Goal: Use online tool/utility: Utilize a website feature to perform a specific function

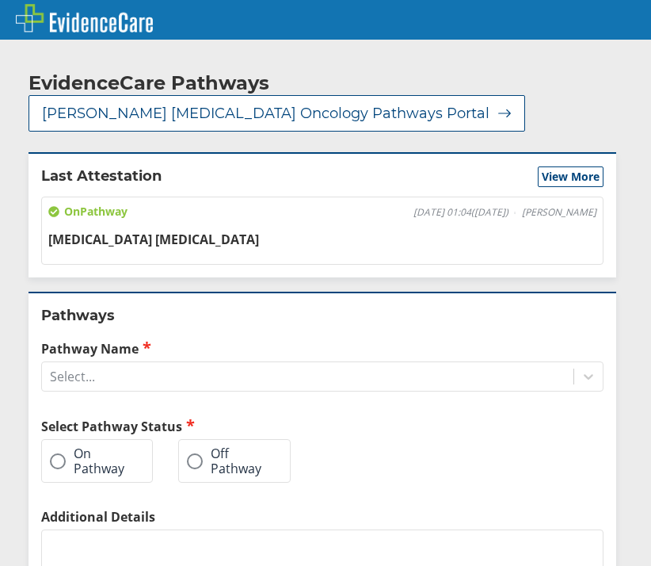
click at [52, 453] on span at bounding box center [58, 461] width 16 height 16
click at [0, 0] on input "On Pathway" at bounding box center [0, 0] width 0 height 0
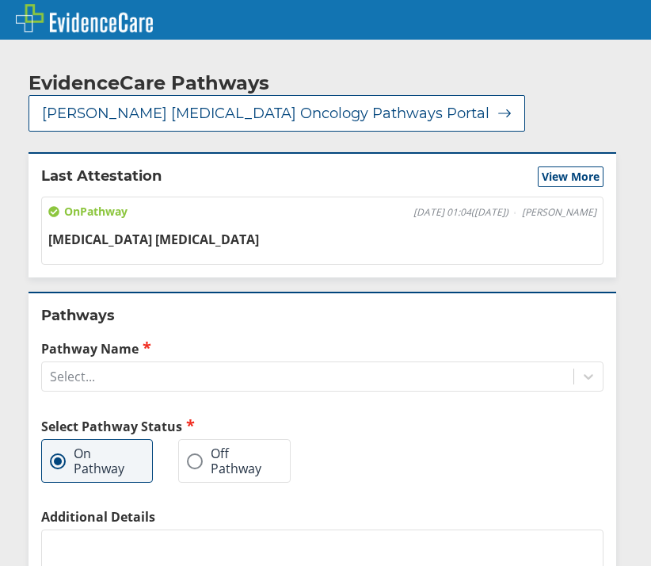
scroll to position [163, 0]
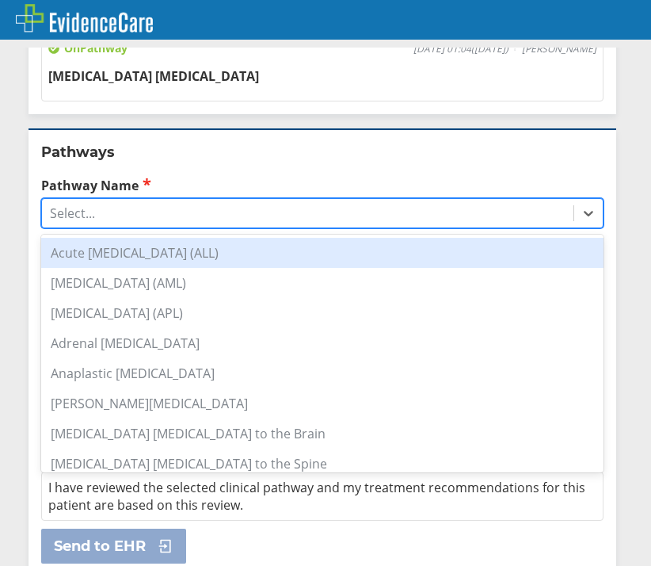
click at [196, 200] on div "Select..." at bounding box center [308, 213] width 532 height 27
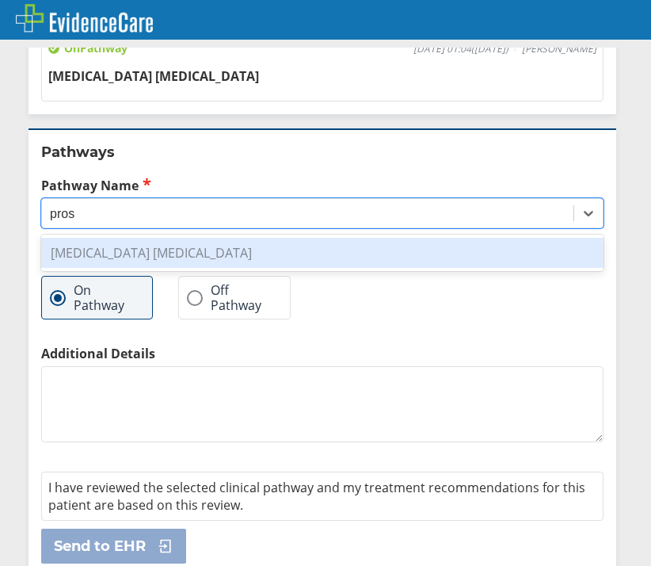
click at [204, 238] on div "[MEDICAL_DATA] [MEDICAL_DATA]" at bounding box center [322, 253] width 562 height 30
type input "pros"
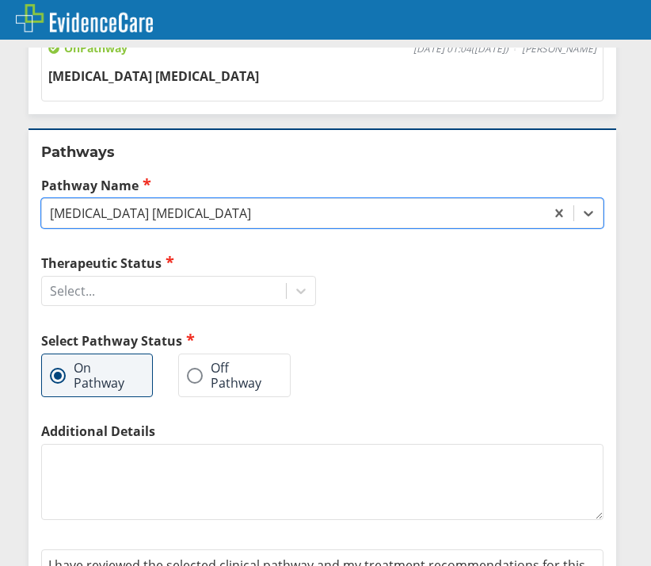
scroll to position [235, 0]
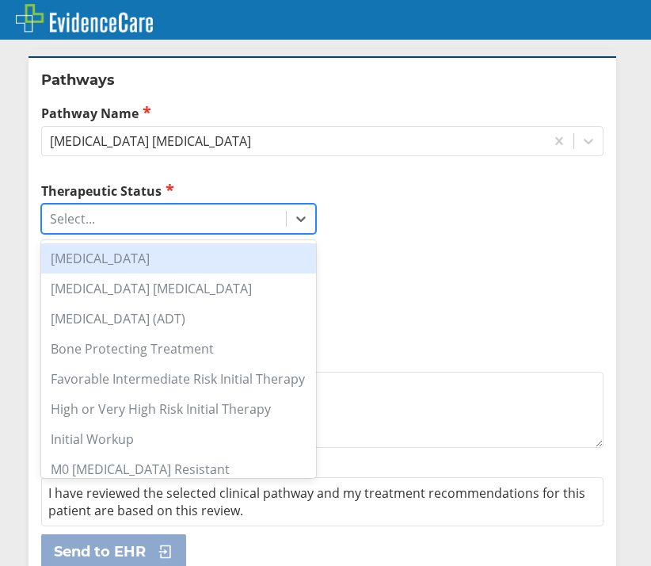
click at [206, 206] on div "Select..." at bounding box center [164, 218] width 244 height 27
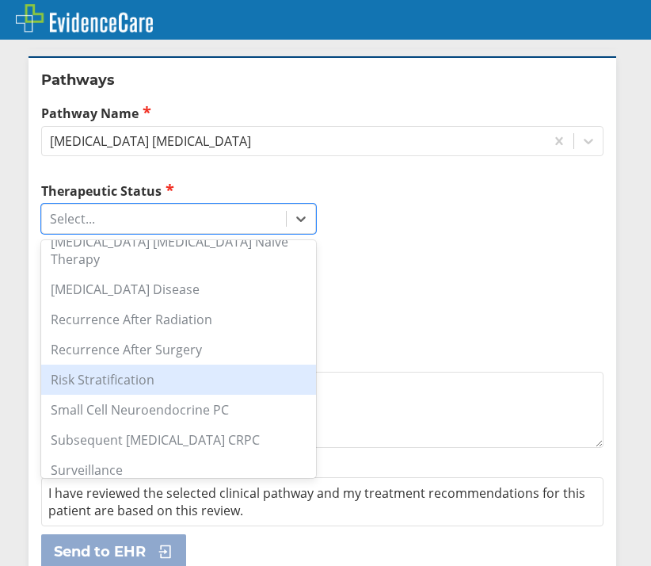
scroll to position [360, 0]
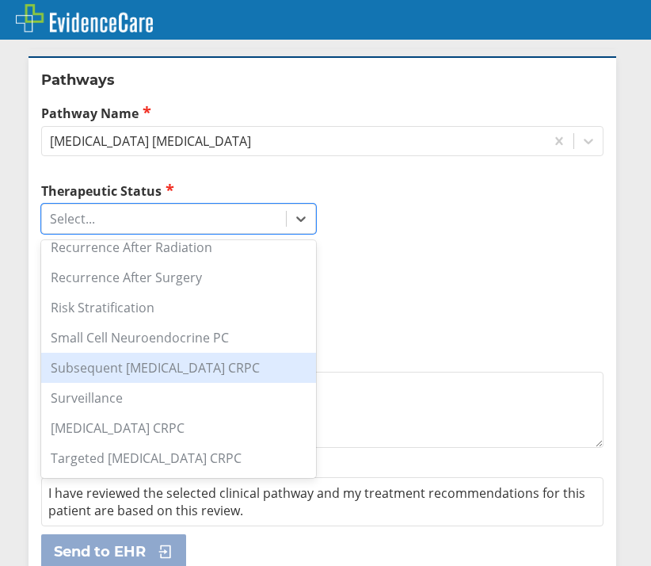
click at [228, 354] on div "Subsequent [MEDICAL_DATA] CRPC" at bounding box center [178, 368] width 275 height 30
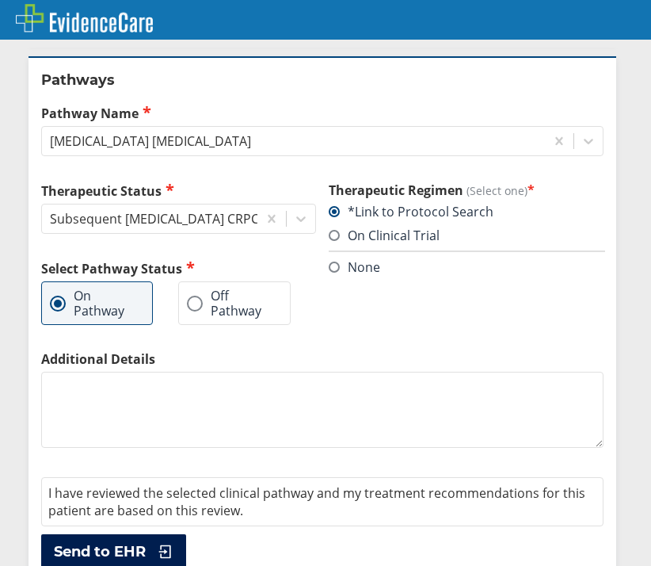
click at [120, 542] on span "Send to EHR" at bounding box center [100, 551] width 92 height 19
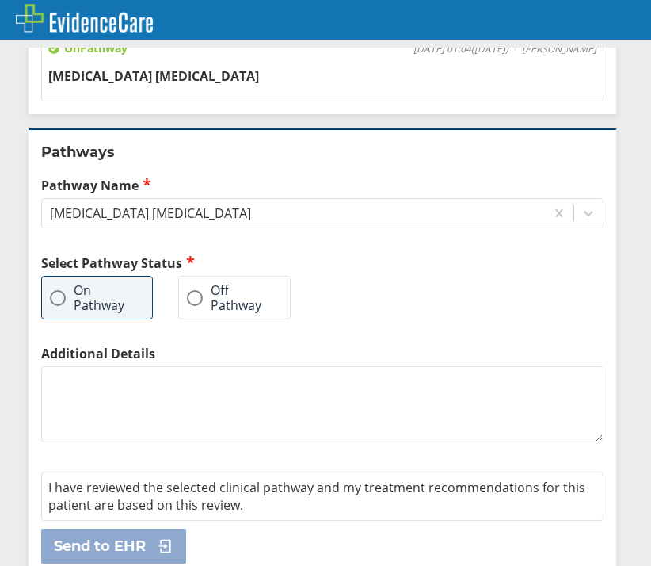
scroll to position [181, 0]
